Goal: Navigation & Orientation: Find specific page/section

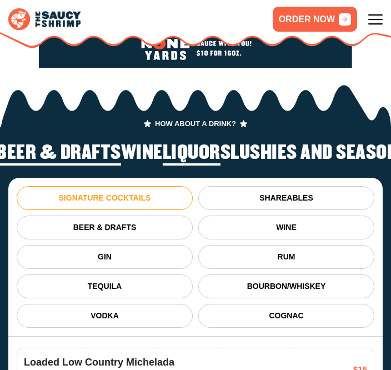
scroll to position [2119, 0]
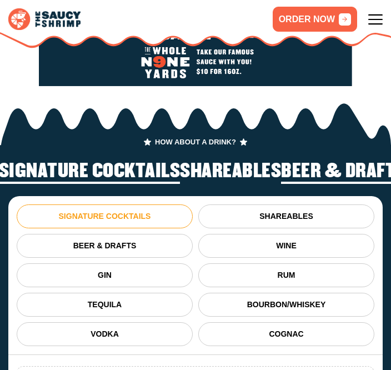
scroll to position [2117, 0]
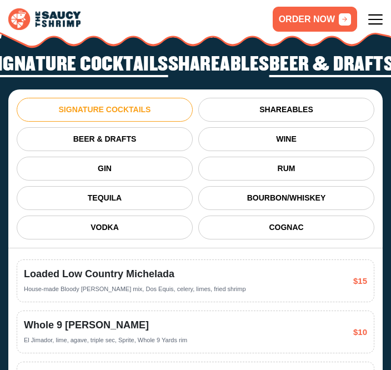
scroll to position [2101, 0]
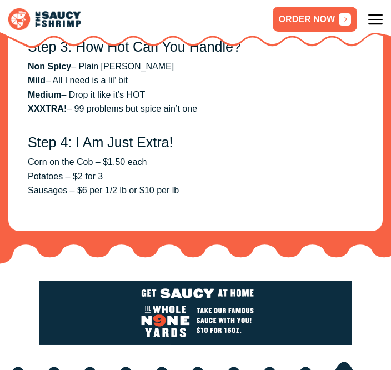
scroll to position [2122, 0]
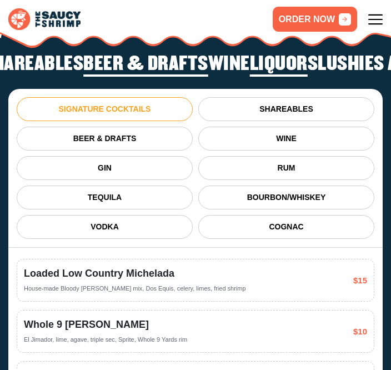
scroll to position [2173, 0]
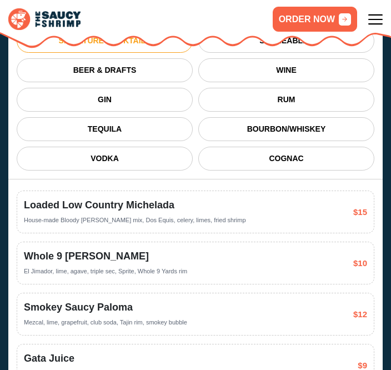
scroll to position [2111, 0]
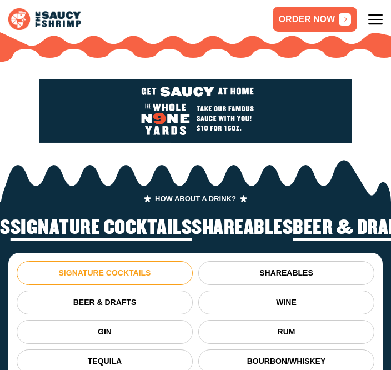
scroll to position [2046, 0]
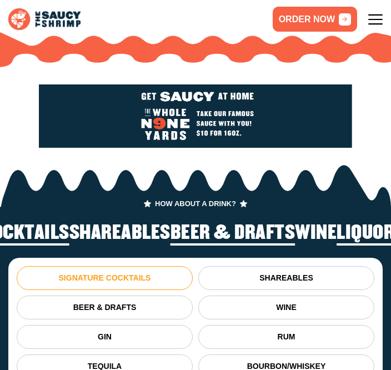
scroll to position [2056, 0]
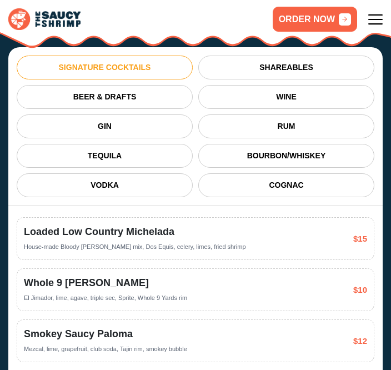
scroll to position [2143, 0]
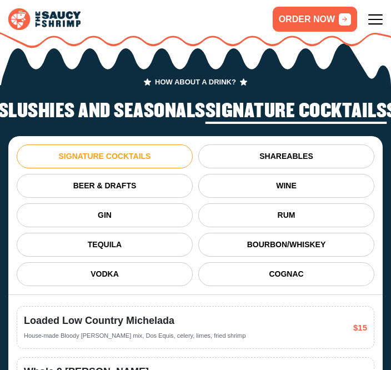
scroll to position [2135, 0]
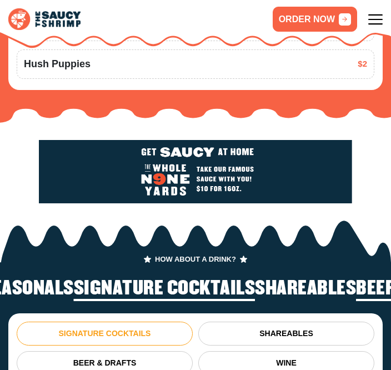
scroll to position [2025, 0]
